Goal: Obtain resource: Obtain resource

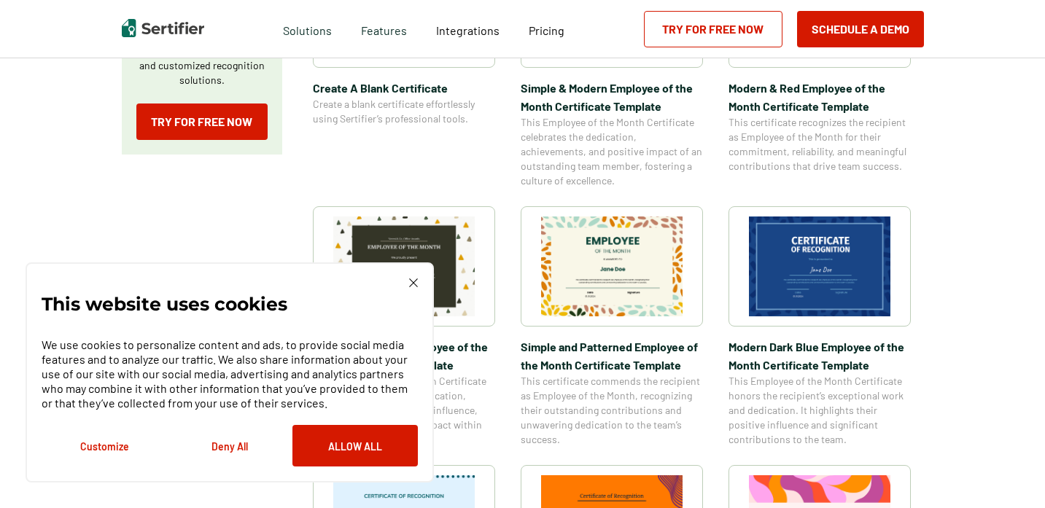
scroll to position [380, 0]
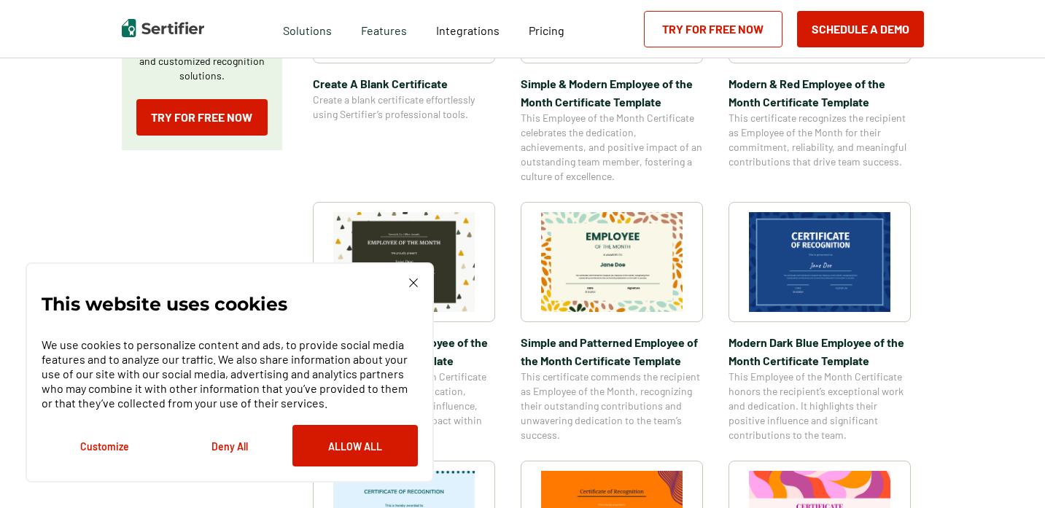
click at [418, 283] on div "This website uses cookies We use cookies to personalize content and ads, to pro…" at bounding box center [230, 373] width 408 height 220
click at [408, 281] on div "This website uses cookies We use cookies to personalize content and ads, to pro…" at bounding box center [230, 373] width 376 height 188
click at [413, 281] on img at bounding box center [413, 283] width 9 height 9
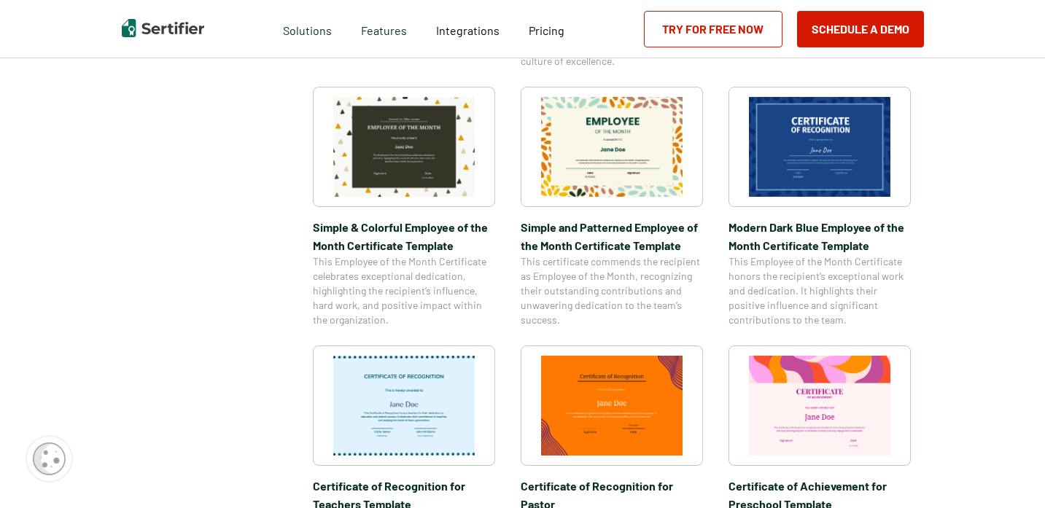
scroll to position [489, 0]
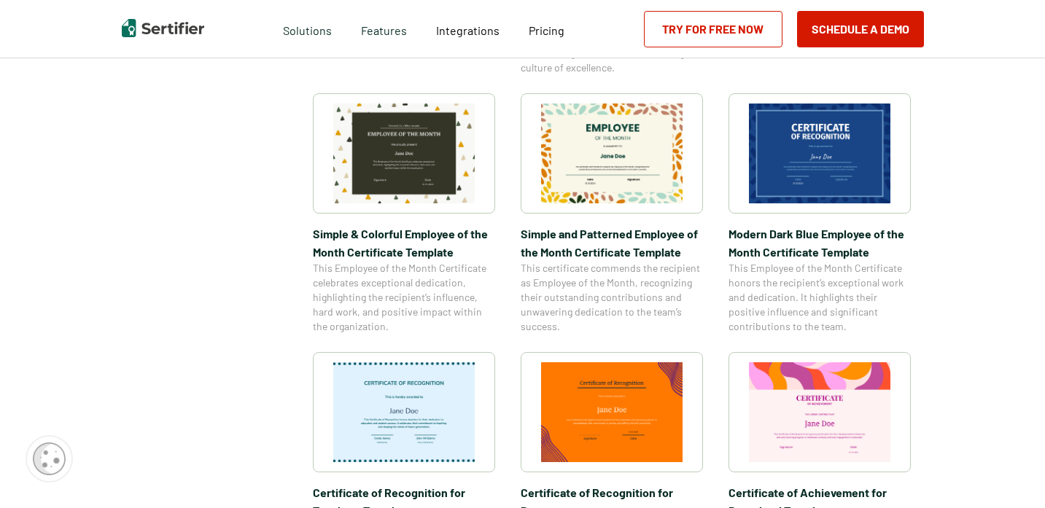
click at [618, 128] on img at bounding box center [611, 154] width 141 height 100
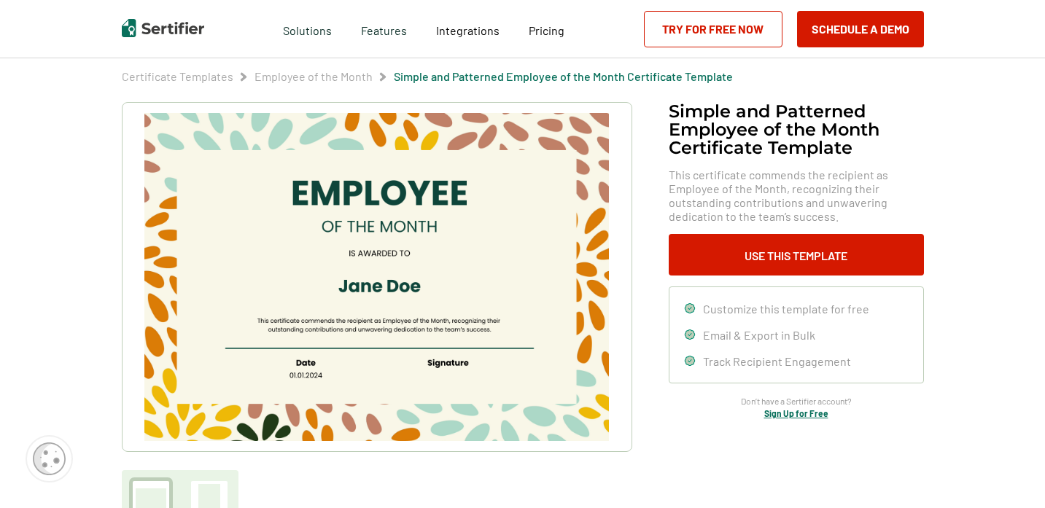
scroll to position [66, 0]
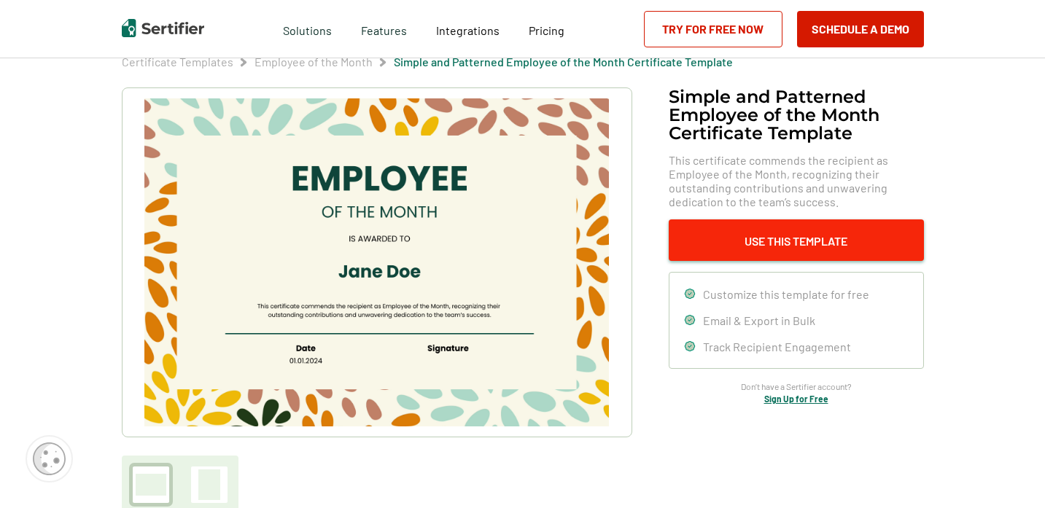
click at [722, 226] on button "Use This Template" at bounding box center [796, 240] width 255 height 42
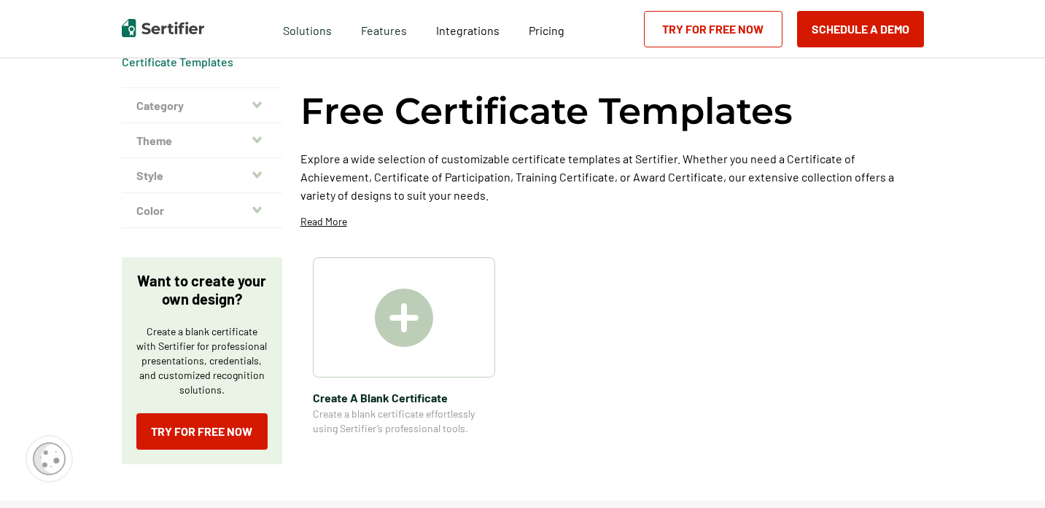
scroll to position [489, 0]
